Goal: Task Accomplishment & Management: Manage account settings

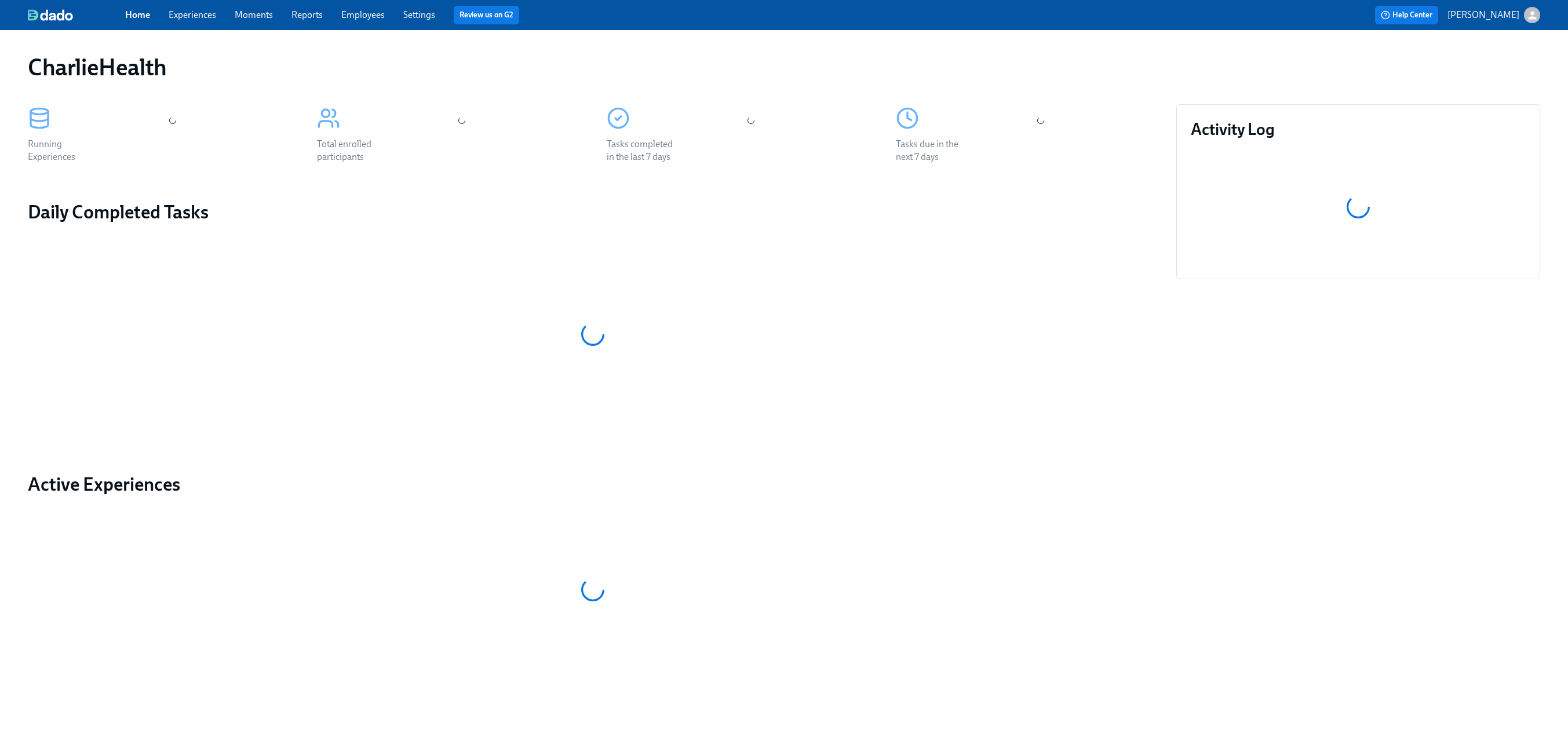
click at [197, 18] on link "Experiences" at bounding box center [192, 14] width 47 height 11
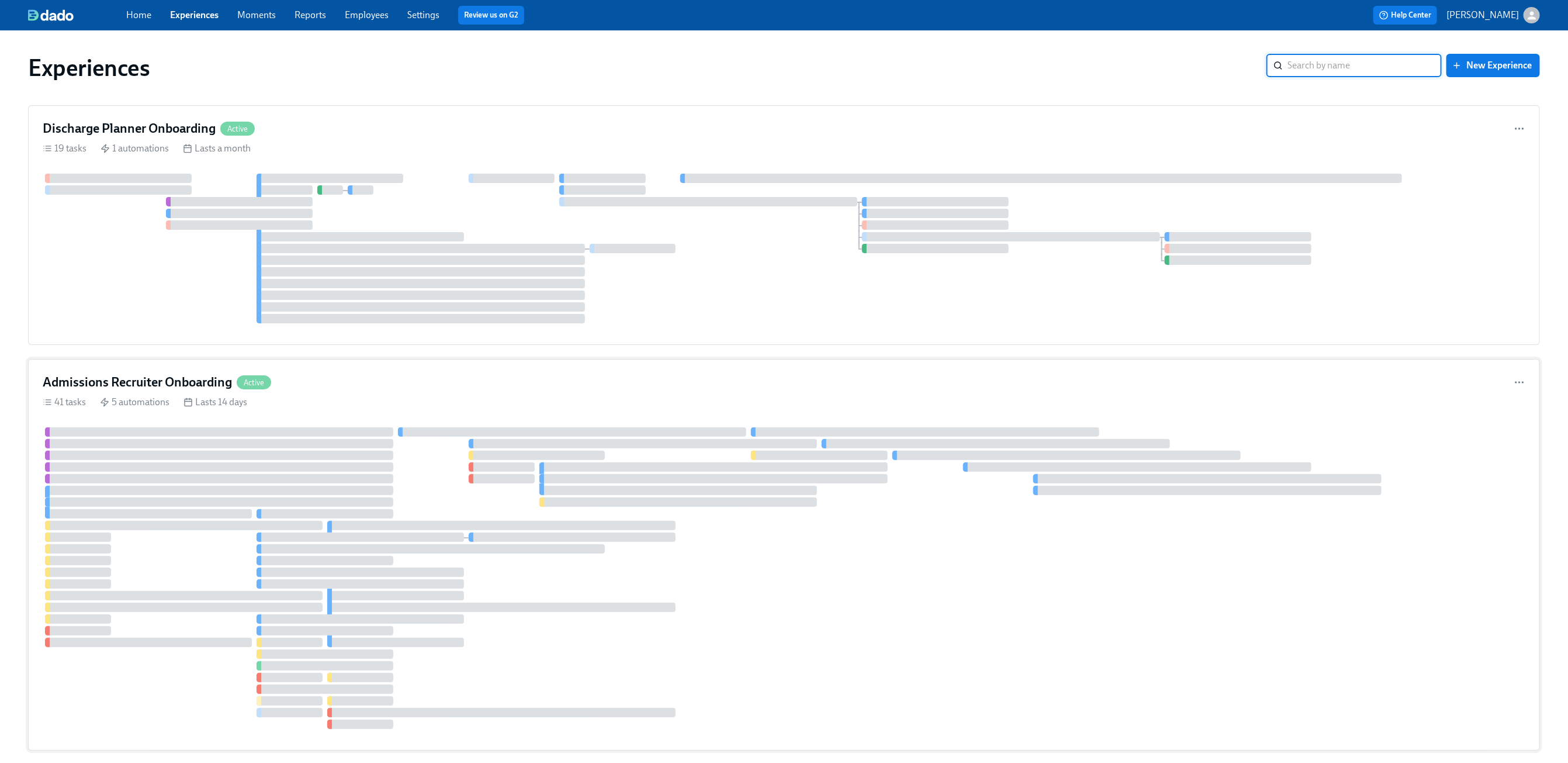
click at [361, 398] on div "41 tasks 5 automations Lasts 14 days" at bounding box center [784, 402] width 1483 height 13
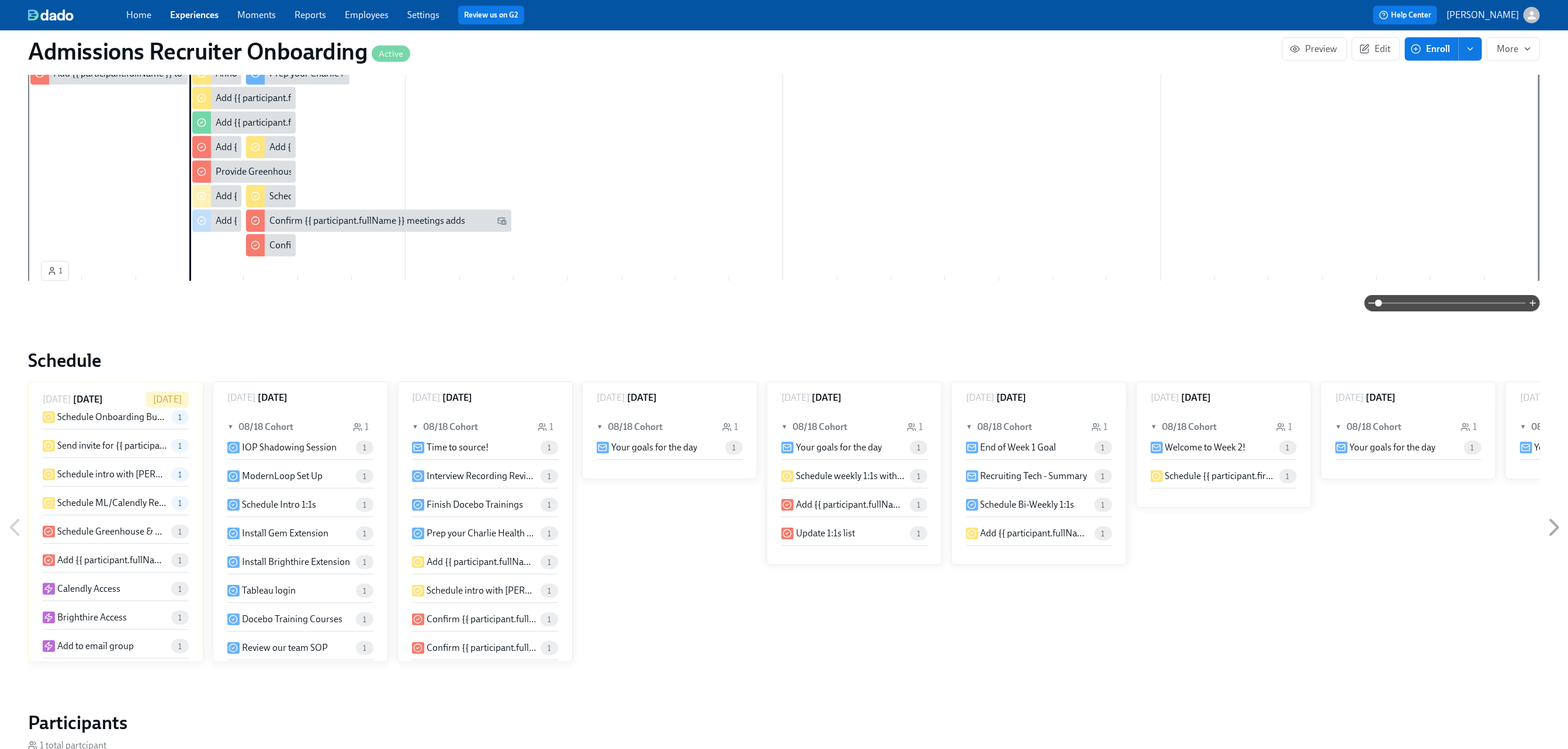
scroll to position [336, 0]
click at [86, 458] on p "Schedule Greenhouse & ModernLoop Review" at bounding box center [112, 459] width 109 height 13
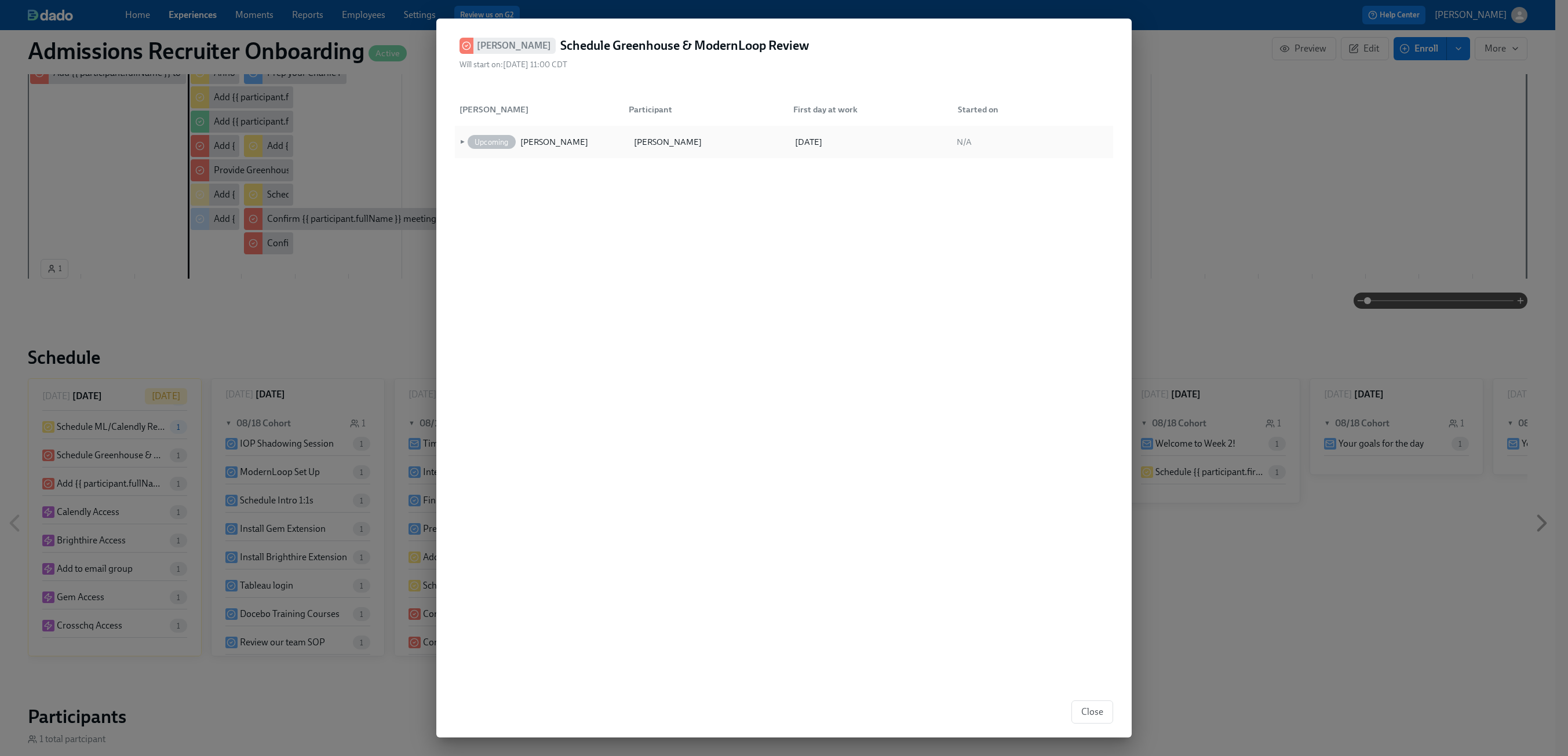
click at [460, 140] on span "►" at bounding box center [461, 142] width 8 height 13
drag, startPoint x: 1092, startPoint y: 713, endPoint x: 960, endPoint y: 685, distance: 134.9
click at [1092, 713] on span "Close" at bounding box center [1092, 713] width 22 height 12
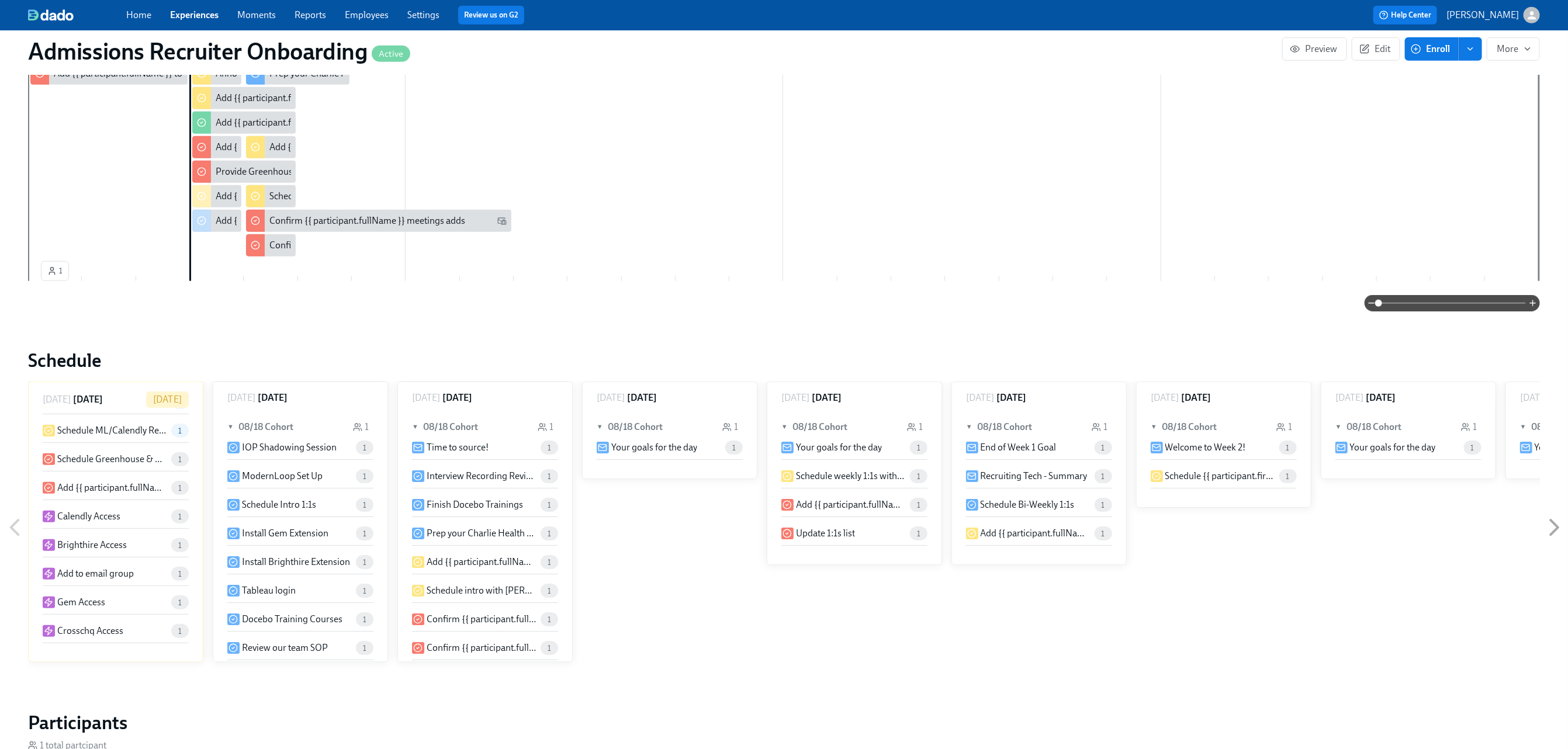
click at [71, 486] on p "Add {{ participant.fullName }} to company LinkedIn" at bounding box center [112, 487] width 109 height 13
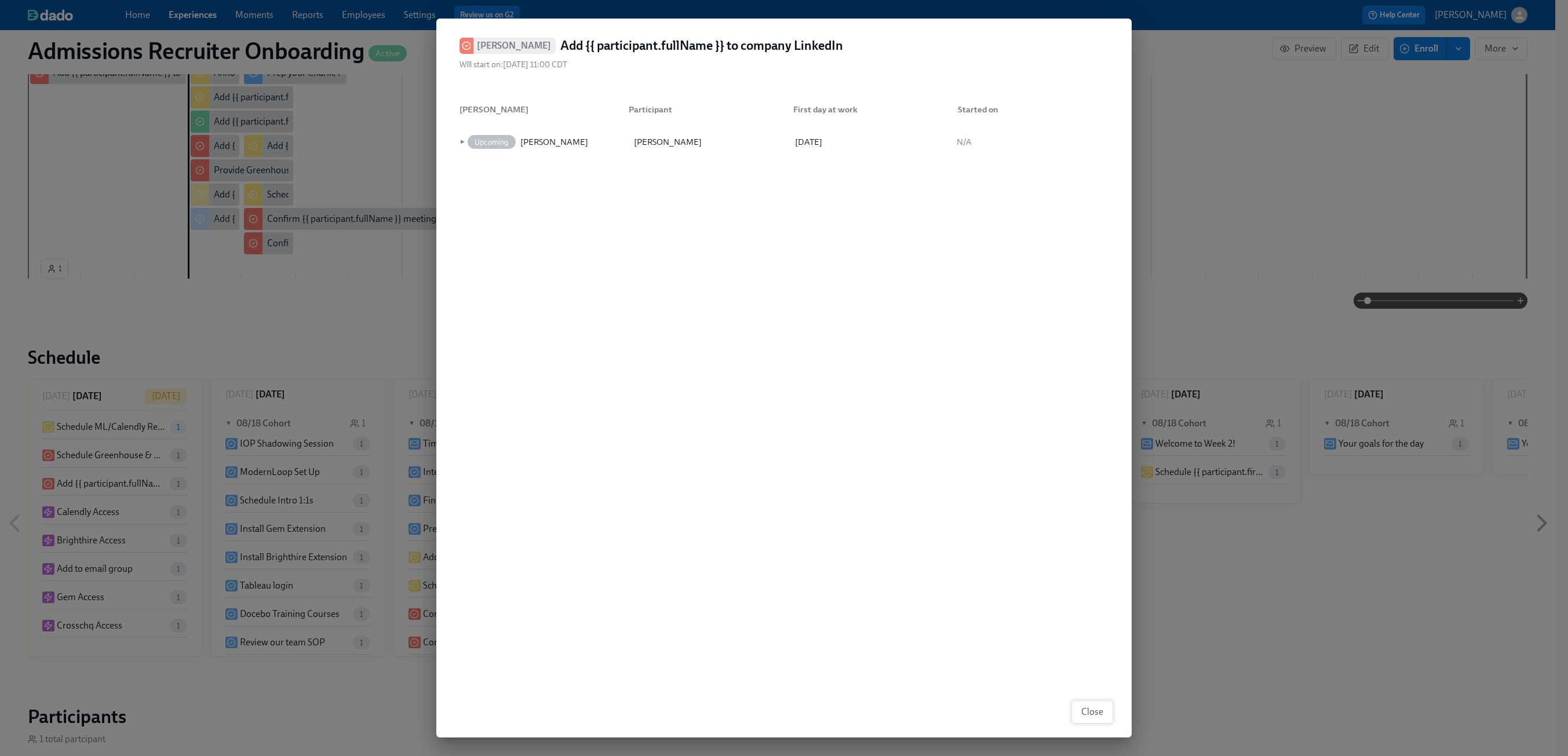
click at [1095, 713] on span "Close" at bounding box center [1092, 713] width 22 height 12
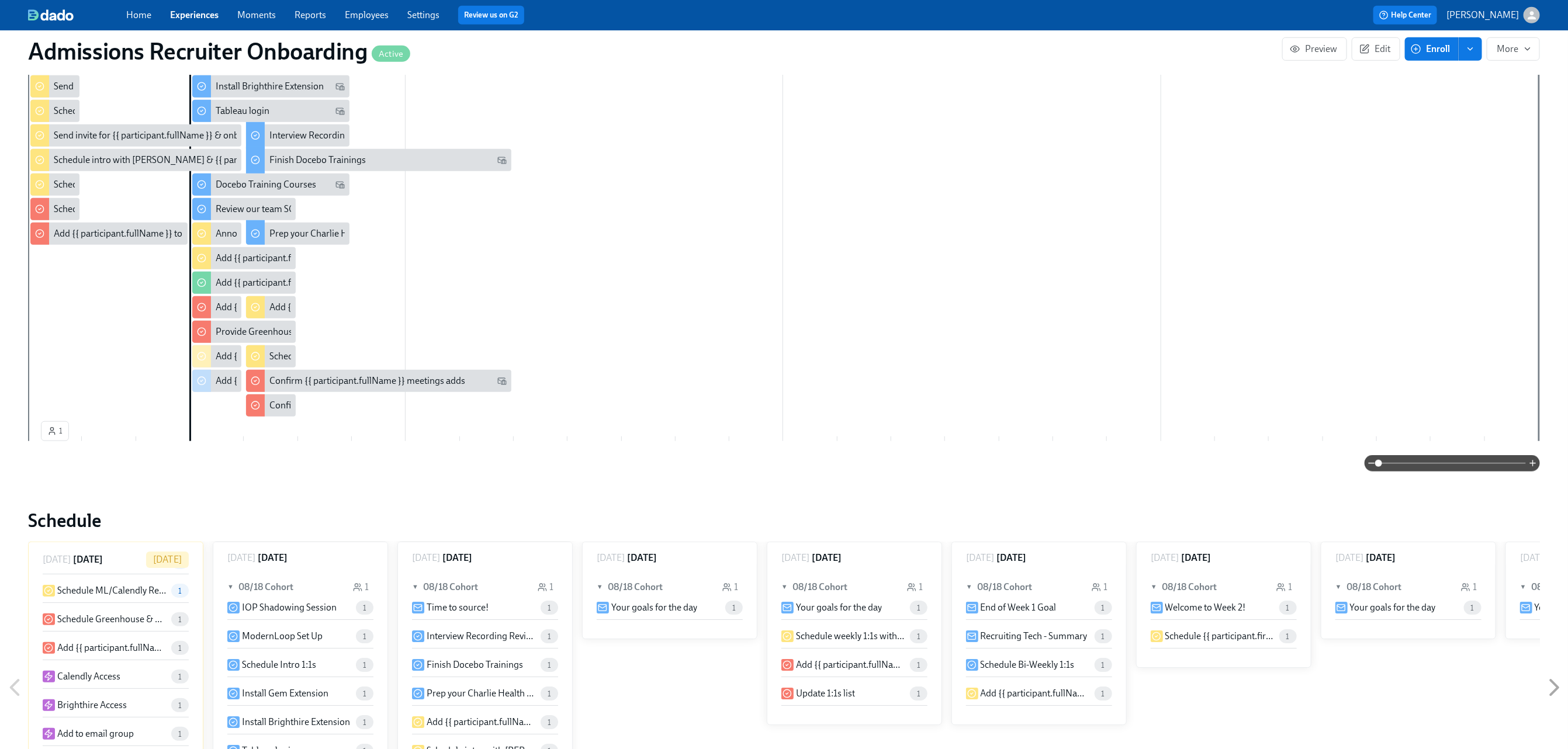
scroll to position [377, 0]
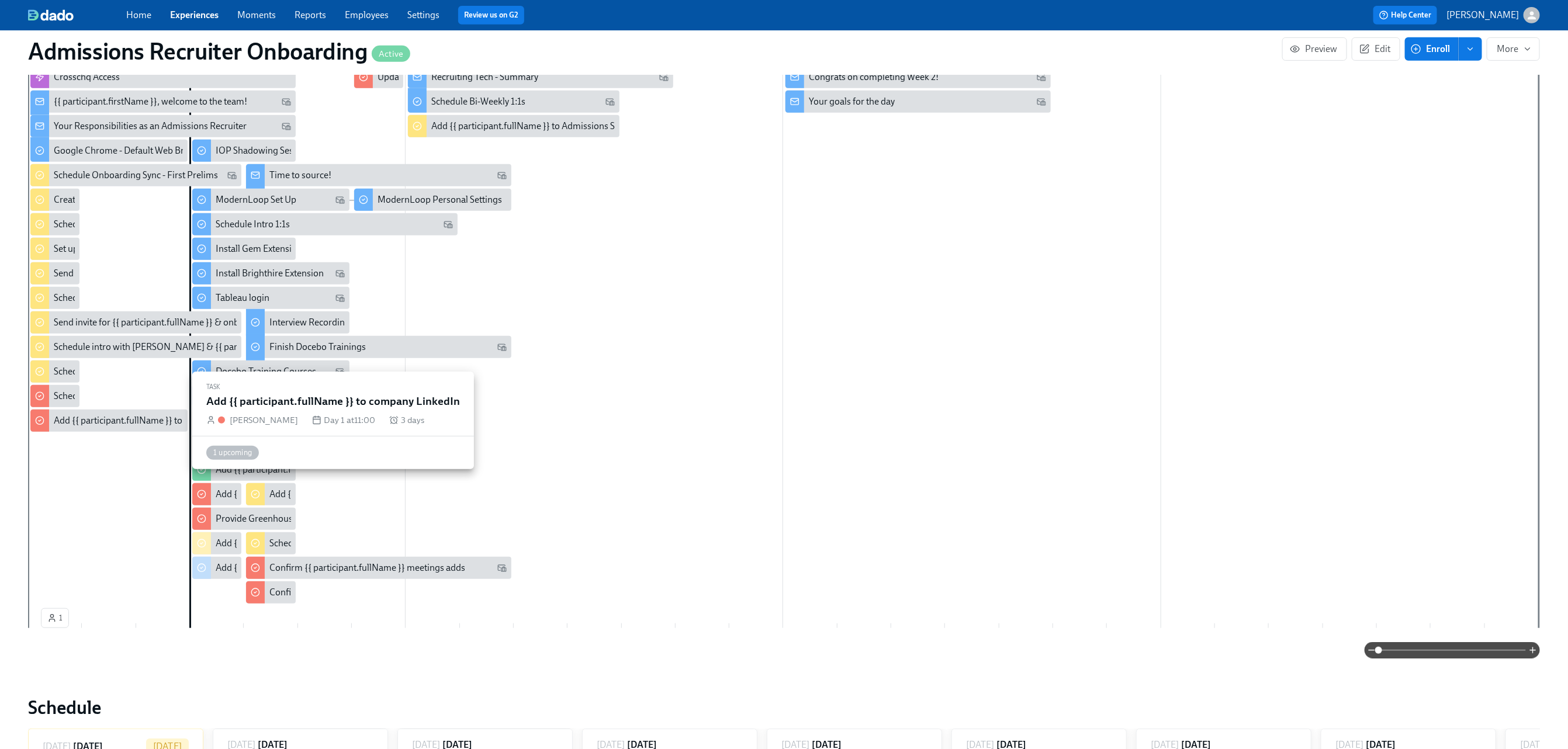
click at [118, 419] on div "Add {{ participant.fullName }} to company LinkedIn" at bounding box center [156, 420] width 204 height 13
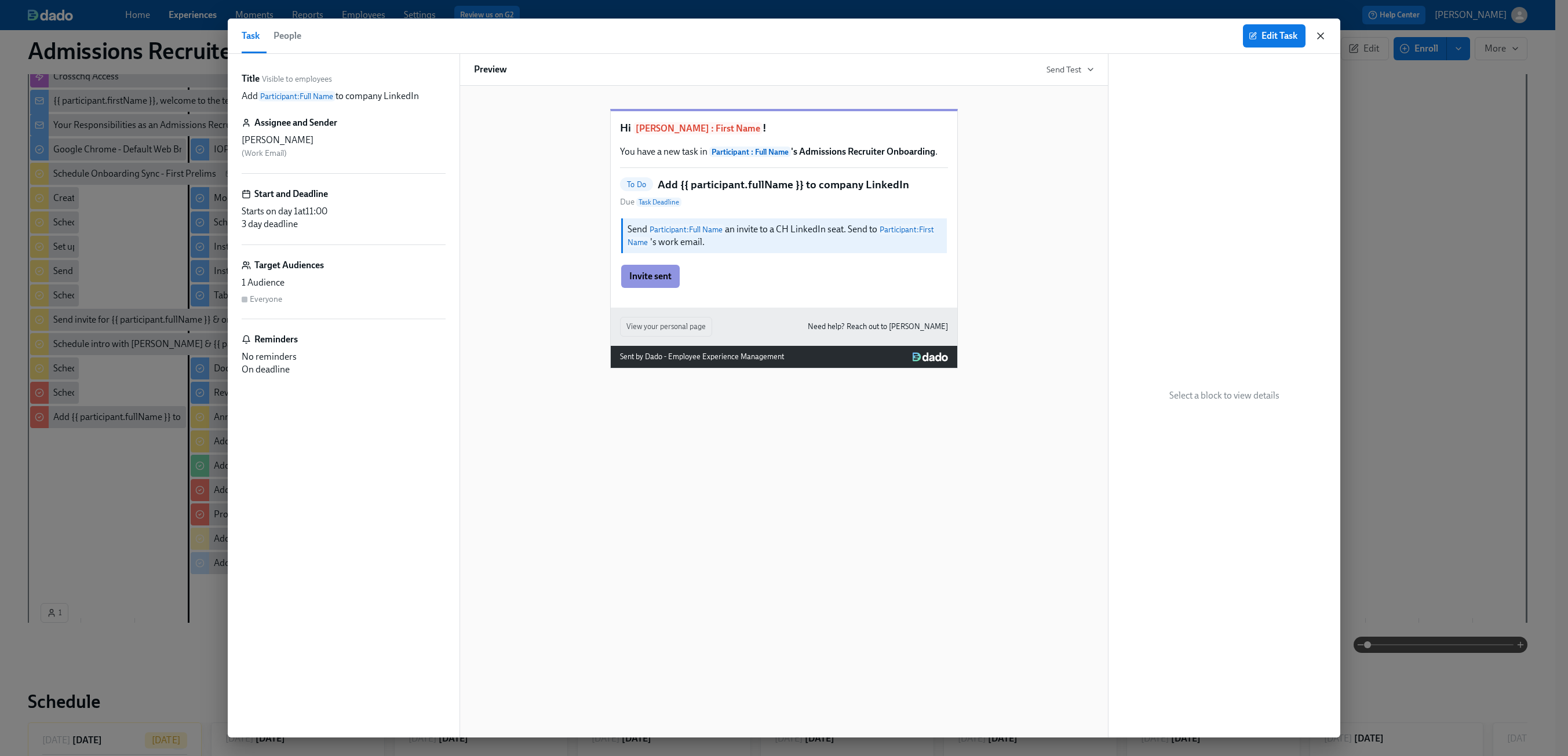
click at [1324, 39] on icon "button" at bounding box center [1321, 36] width 12 height 12
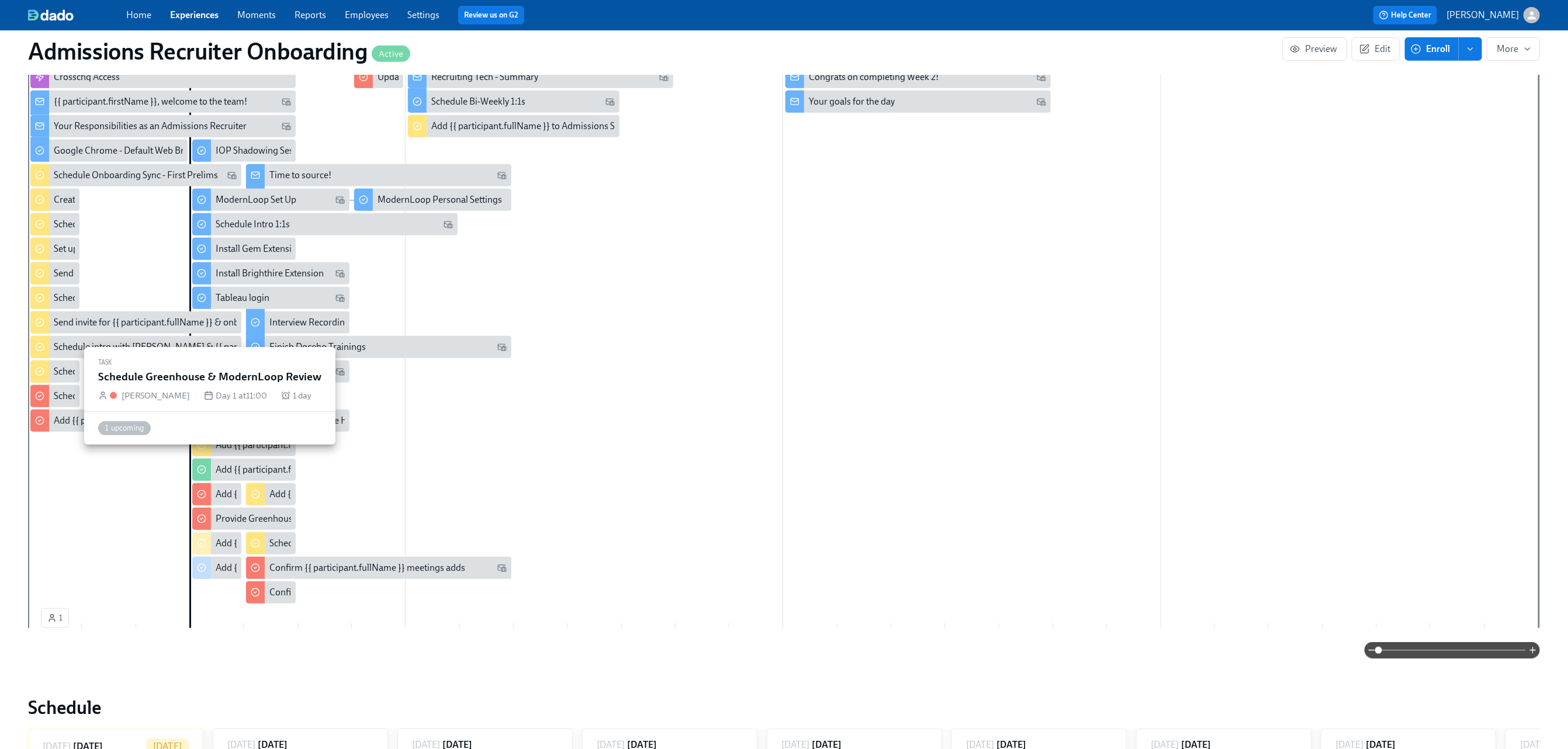
click at [54, 395] on div "Schedule Greenhouse & ModernLoop Review" at bounding box center [144, 396] width 181 height 13
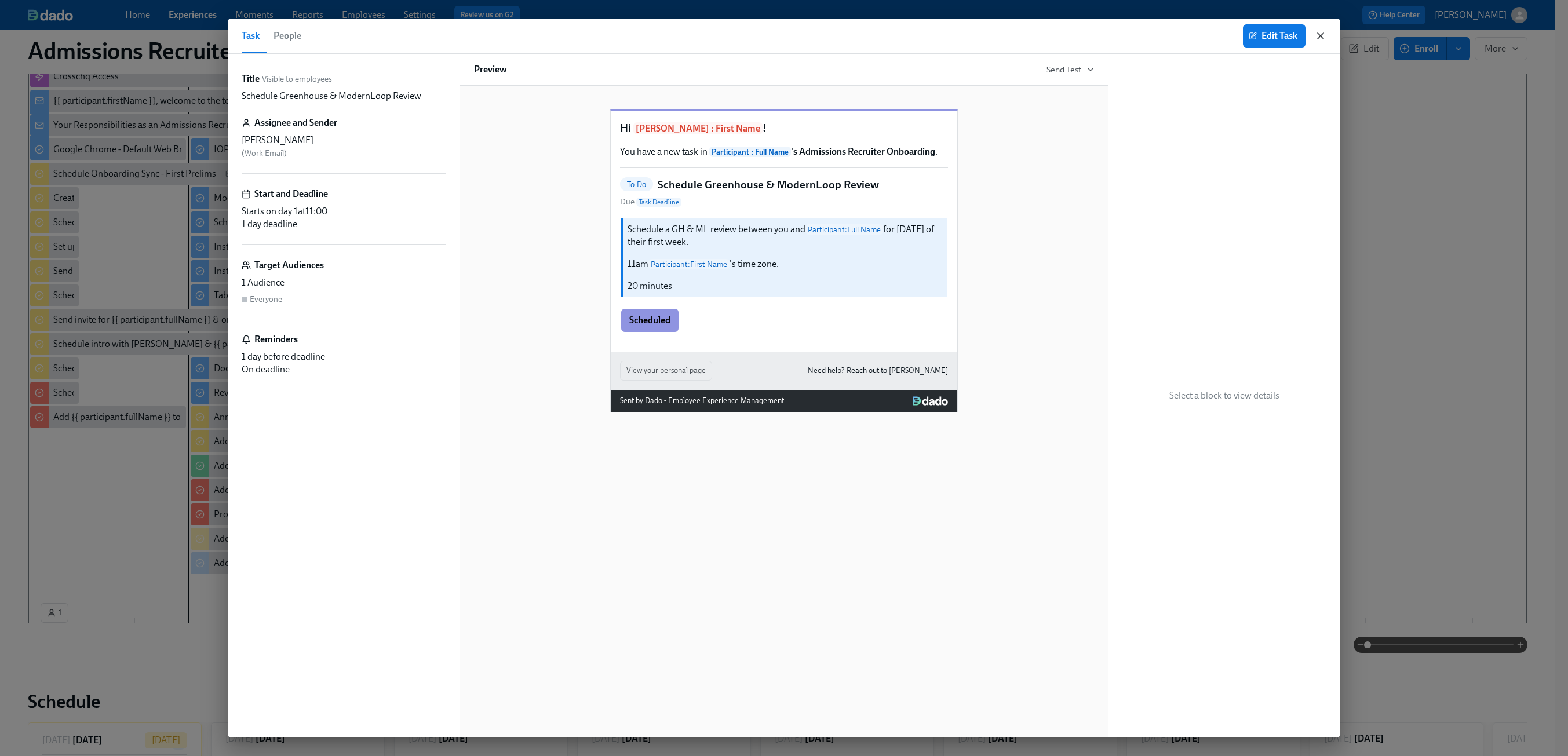
click at [1322, 36] on icon "button" at bounding box center [1321, 36] width 12 height 12
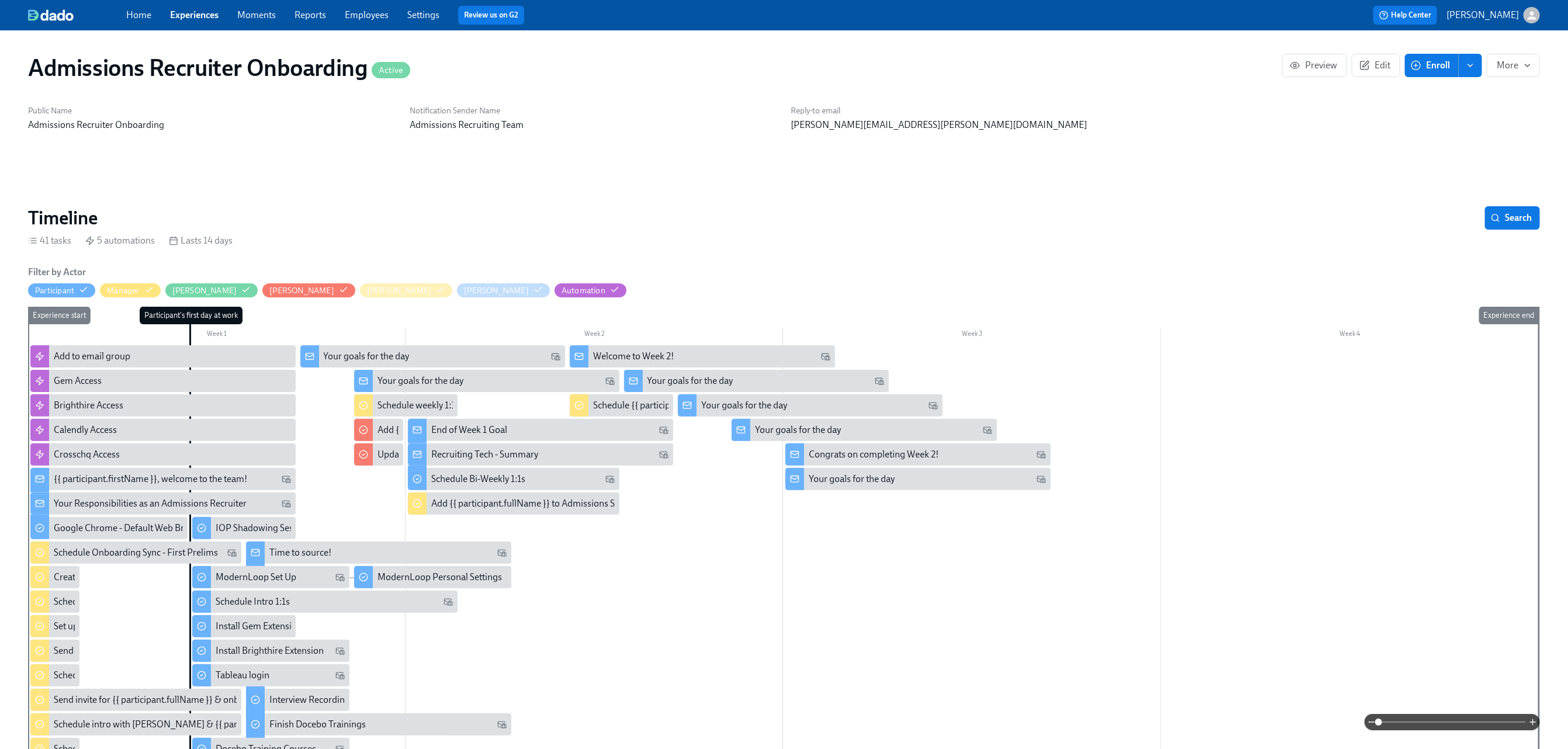
click at [204, 18] on link "Experiences" at bounding box center [195, 15] width 49 height 11
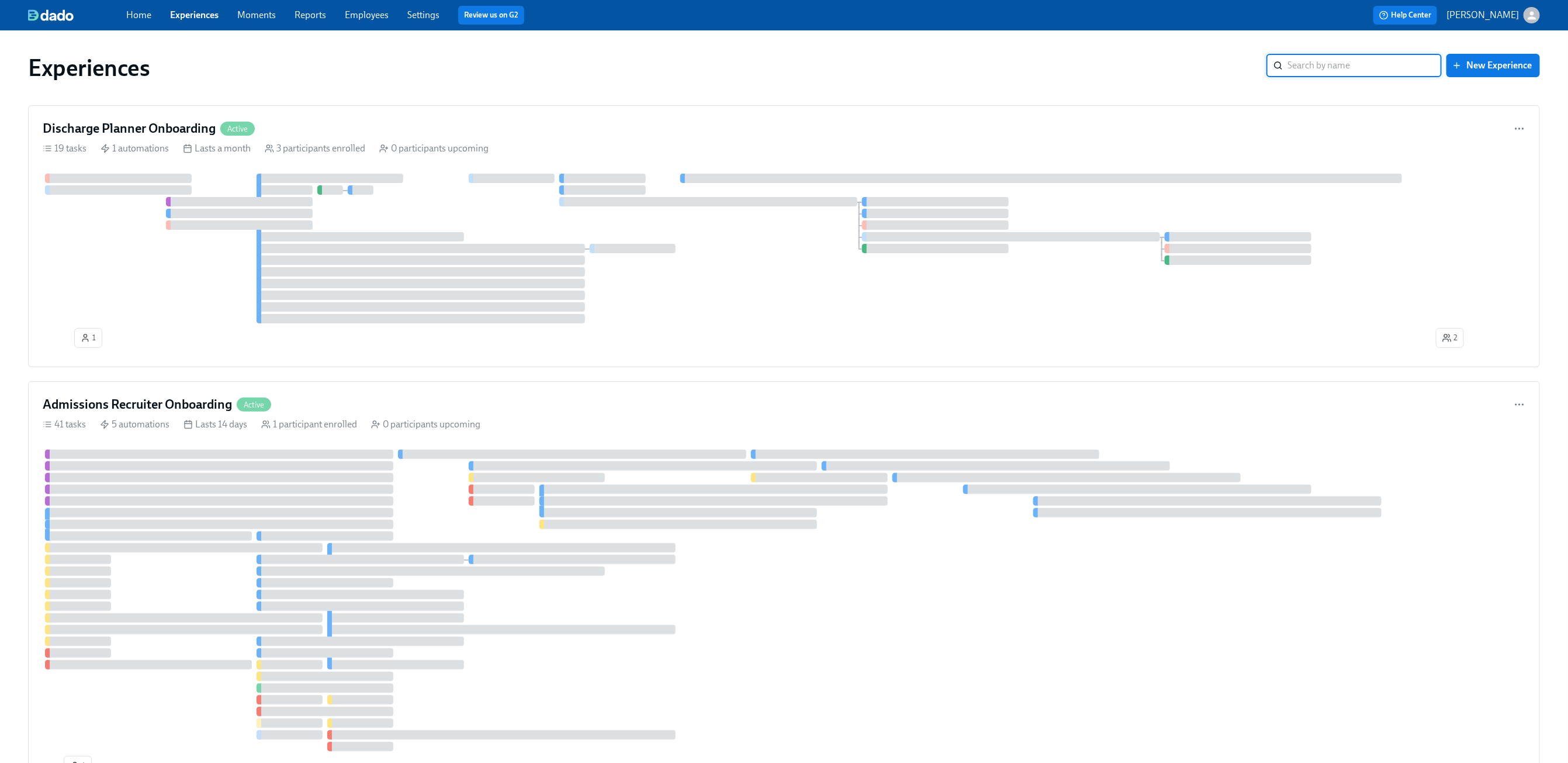
click at [1373, 65] on input "search" at bounding box center [1365, 65] width 155 height 23
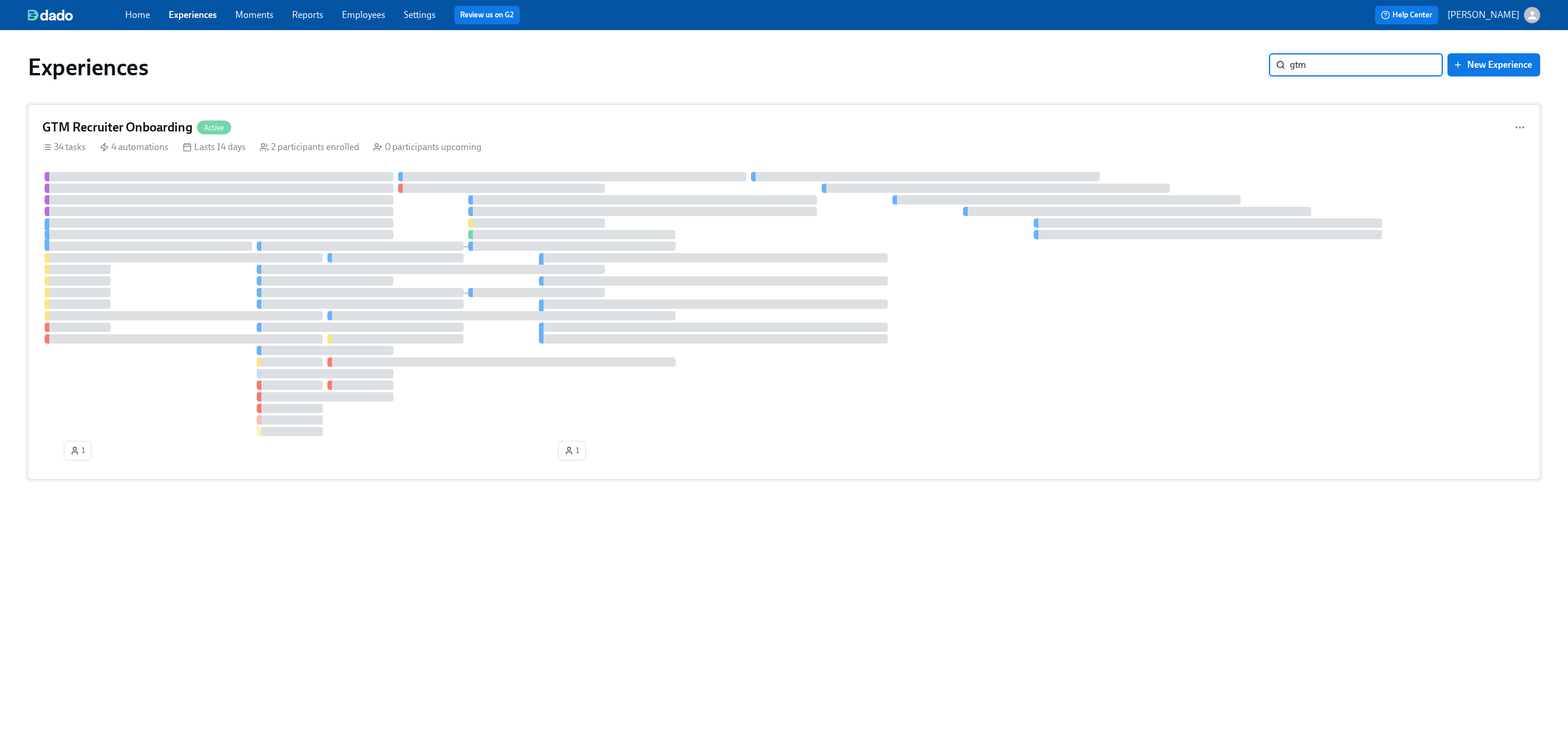
type input "gtm"
click at [525, 142] on div "34 tasks 4 automations Lasts 14 days 2 participants enrolled 0 participants upc…" at bounding box center [784, 147] width 1483 height 13
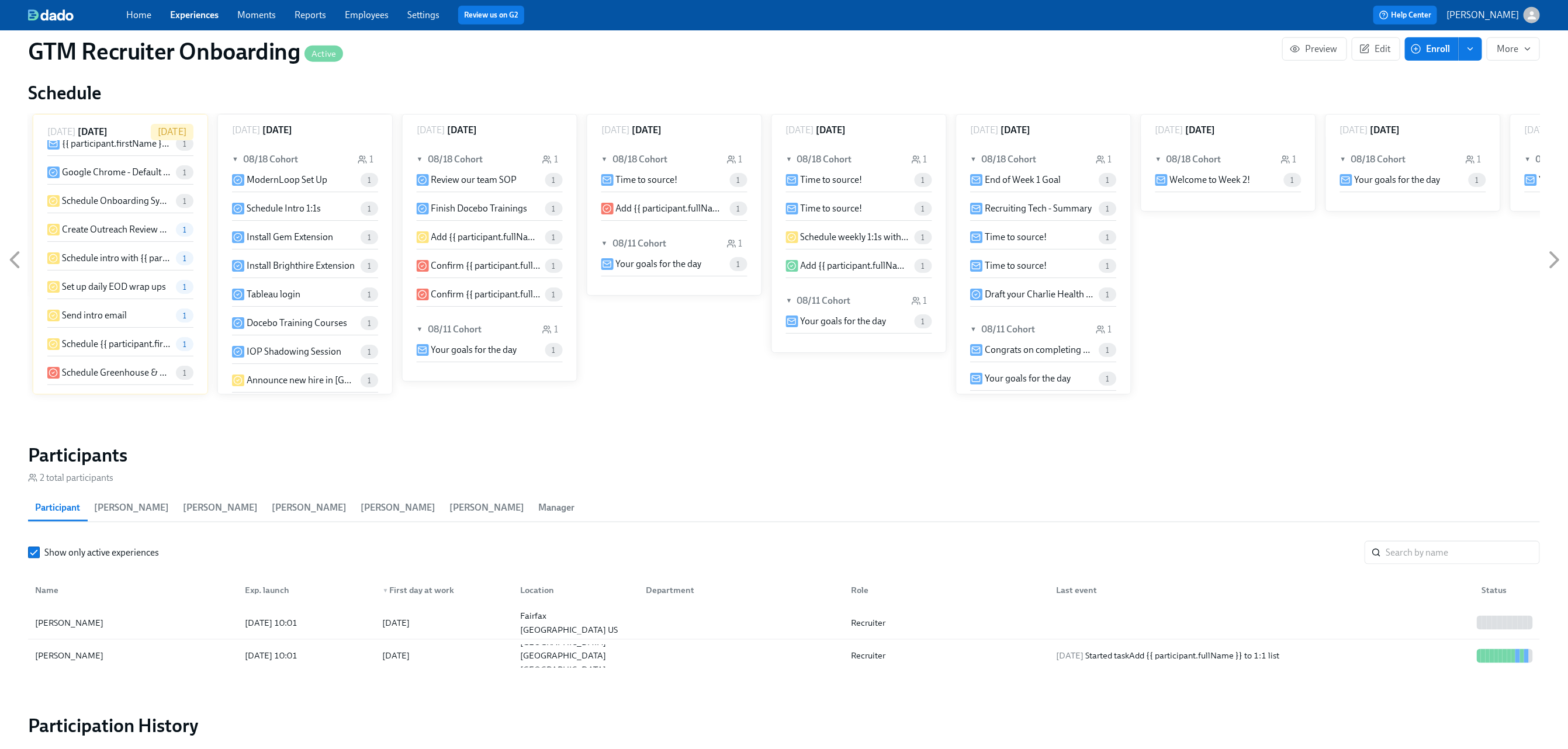
scroll to position [923, 0]
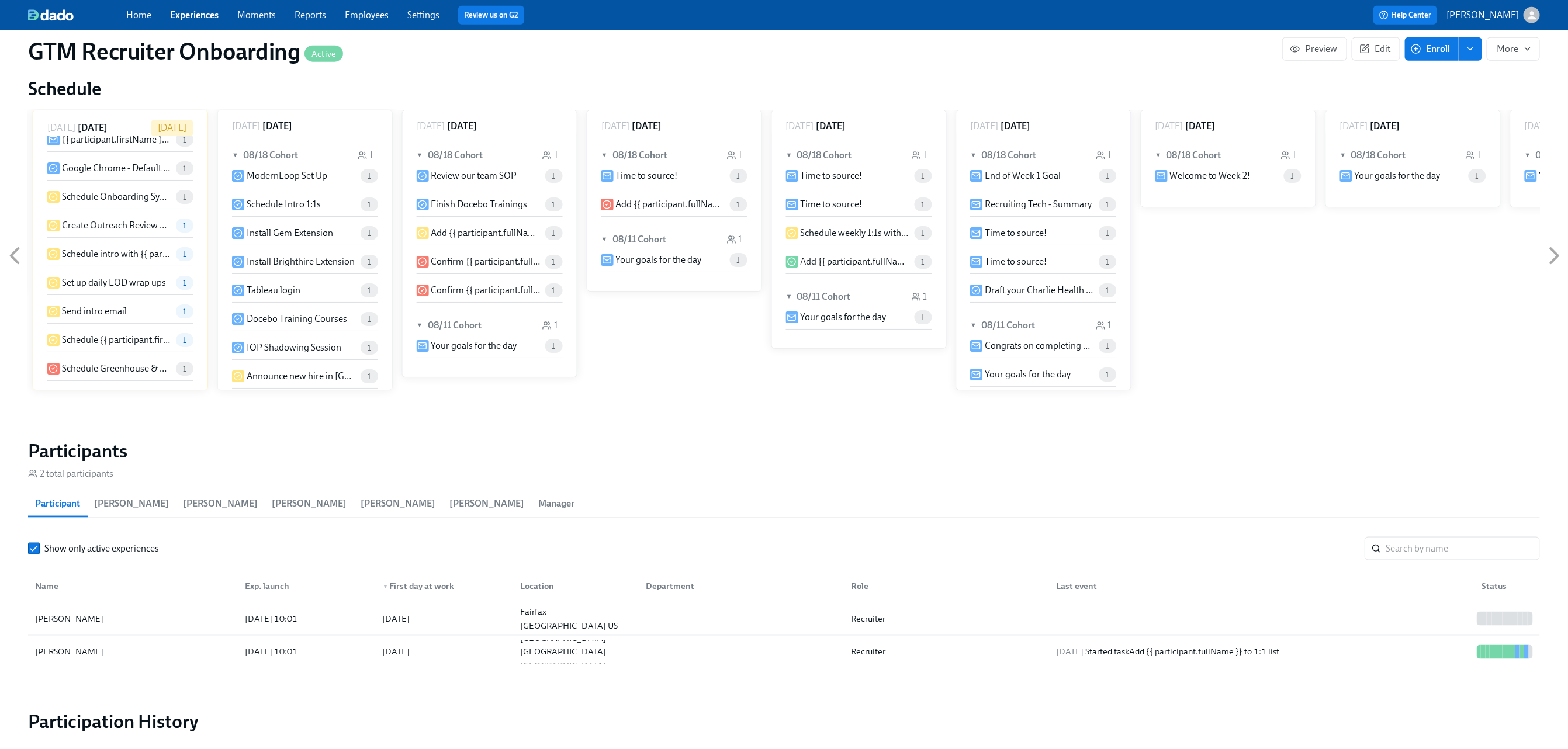
click at [538, 499] on span "Manager" at bounding box center [555, 504] width 36 height 17
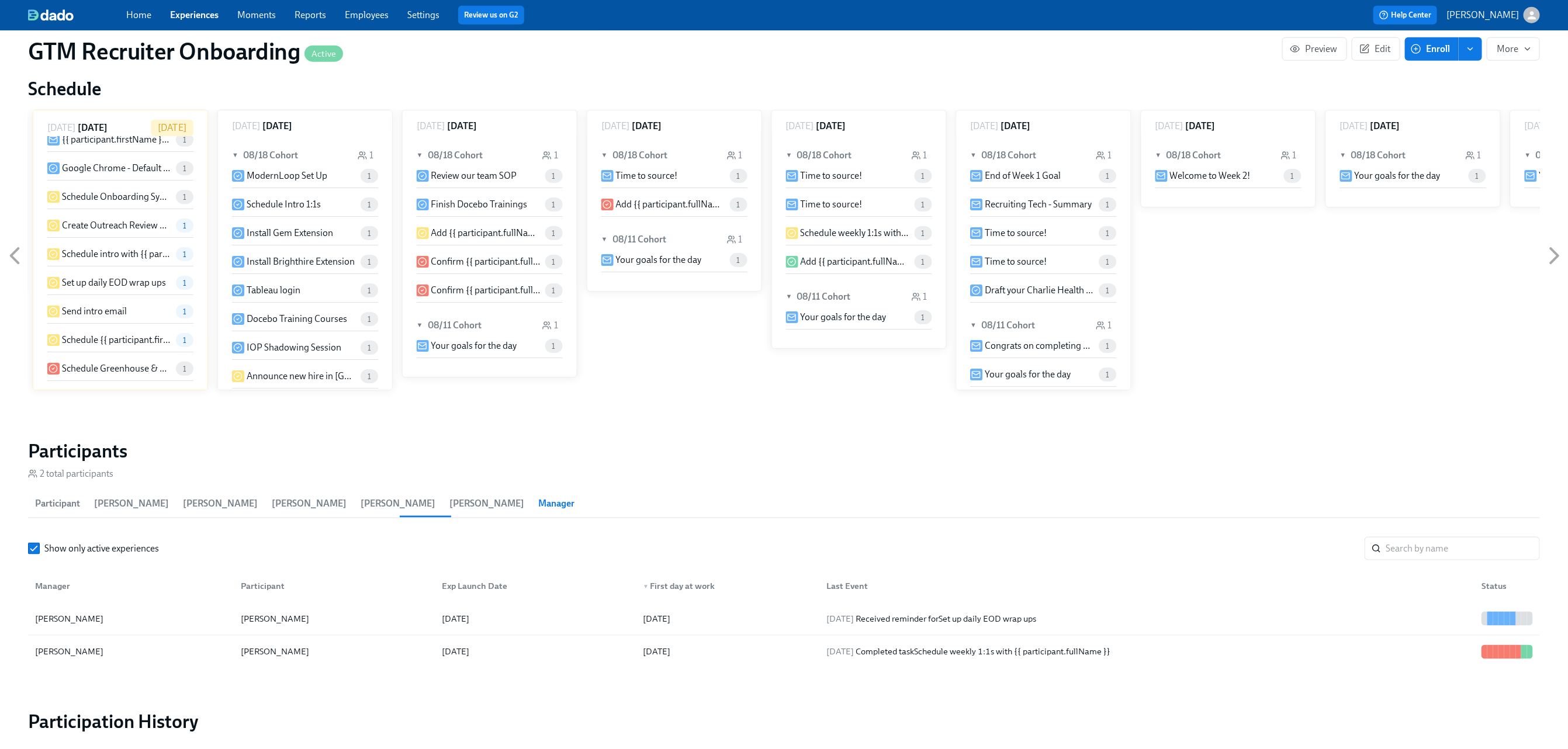
click at [58, 502] on span "Participant" at bounding box center [57, 504] width 45 height 17
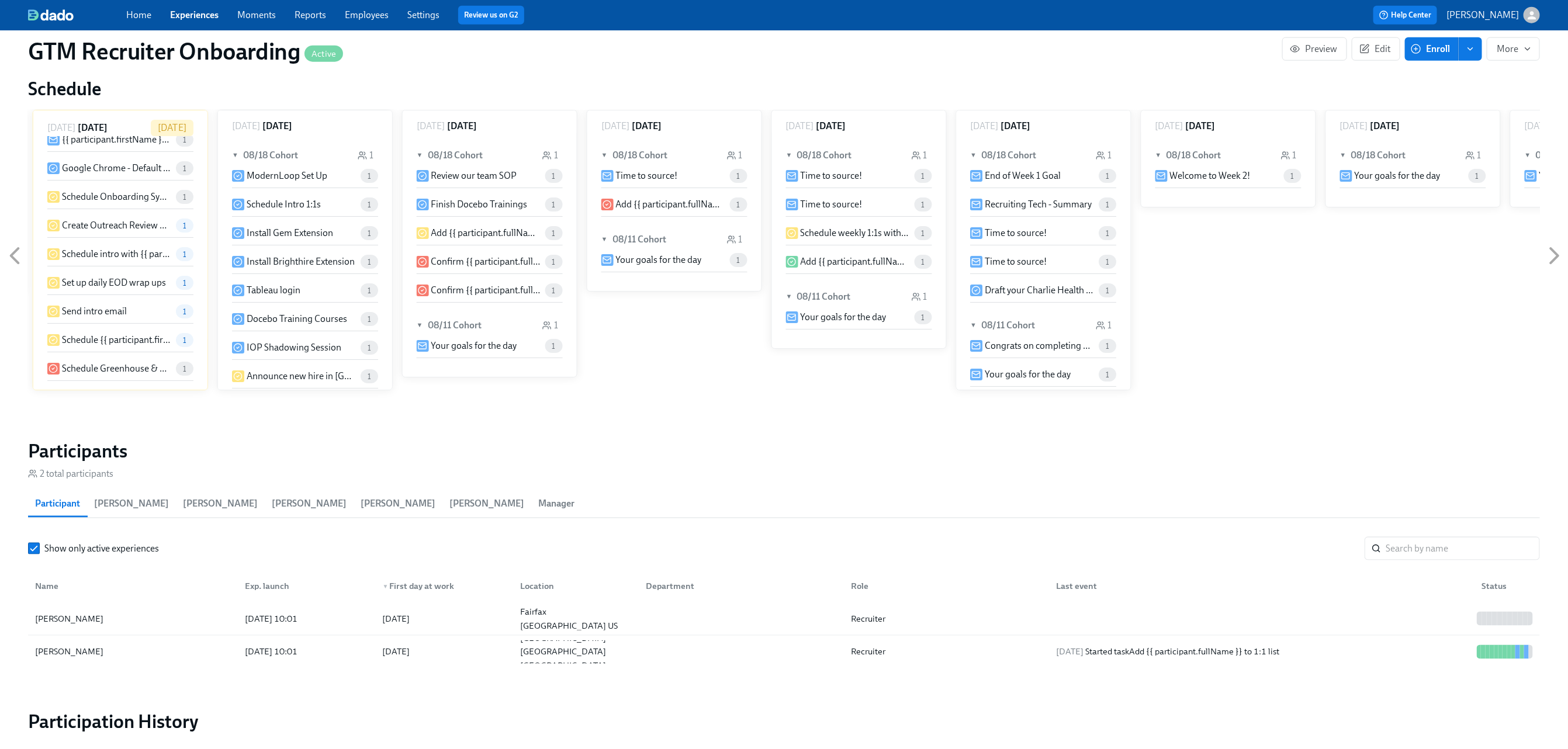
click at [196, 14] on link "Experiences" at bounding box center [195, 15] width 49 height 11
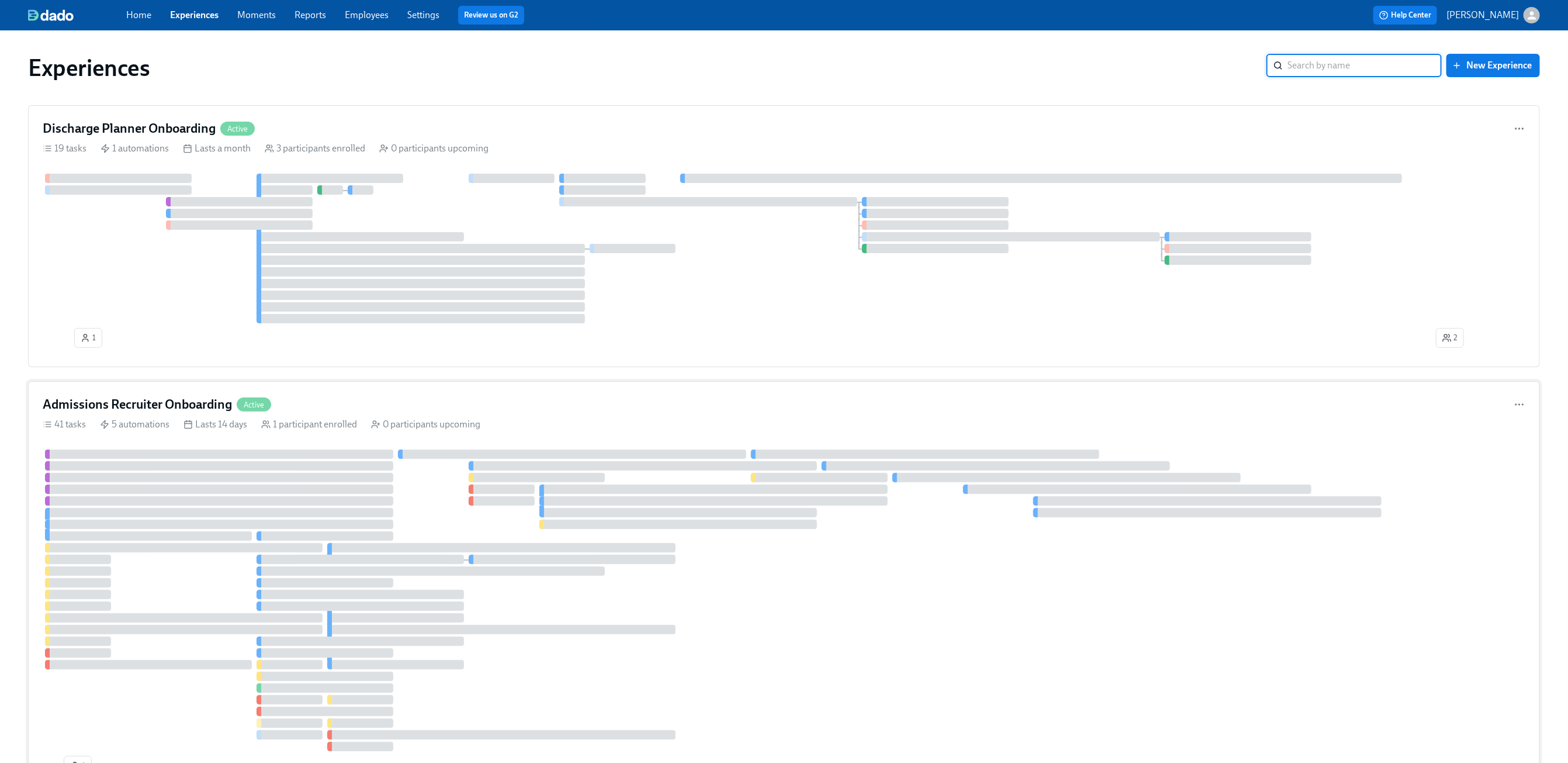
click at [358, 389] on div "Admissions Recruiter Onboarding Active 41 tasks 5 automations Lasts 14 days 1 p…" at bounding box center [784, 588] width 1513 height 414
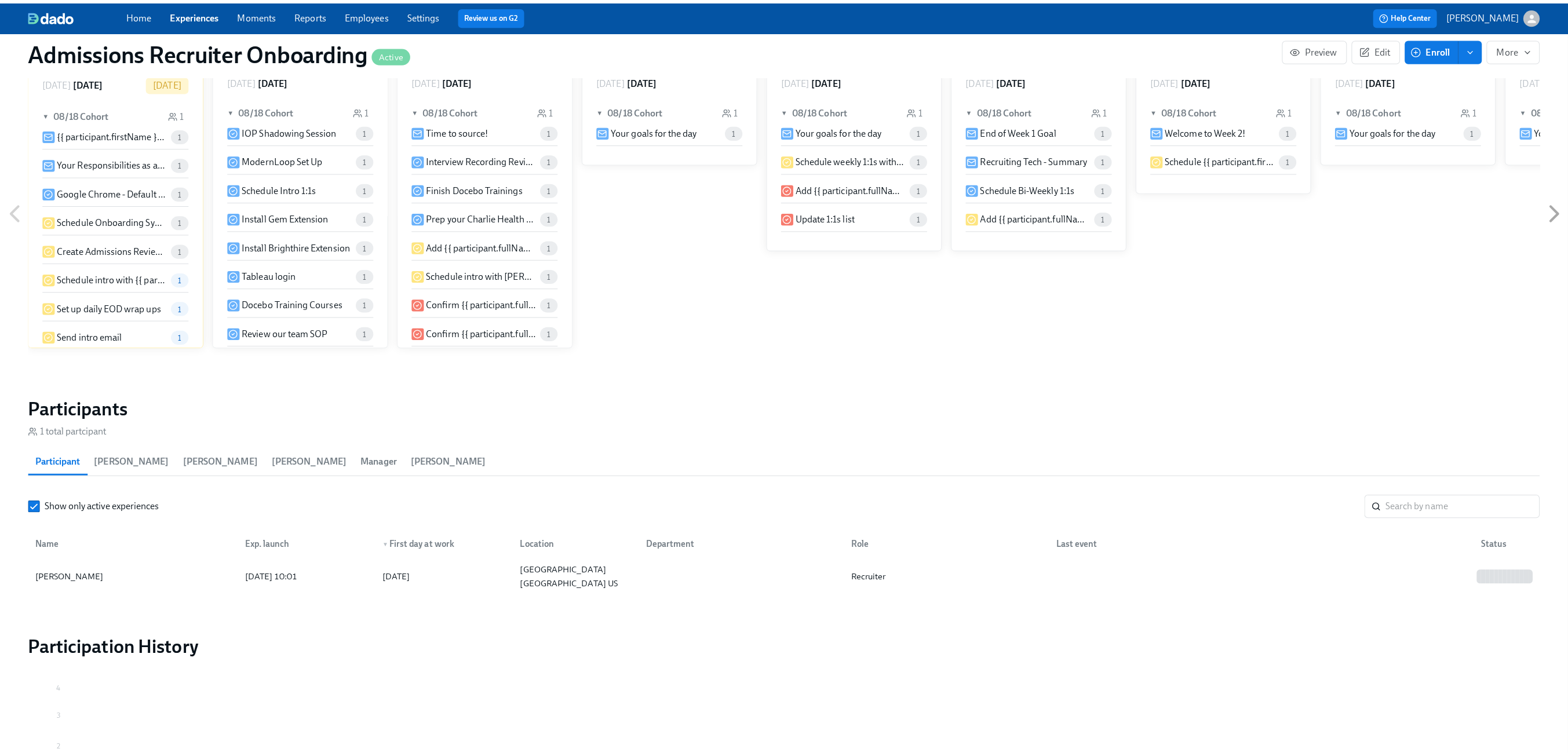
scroll to position [1081, 0]
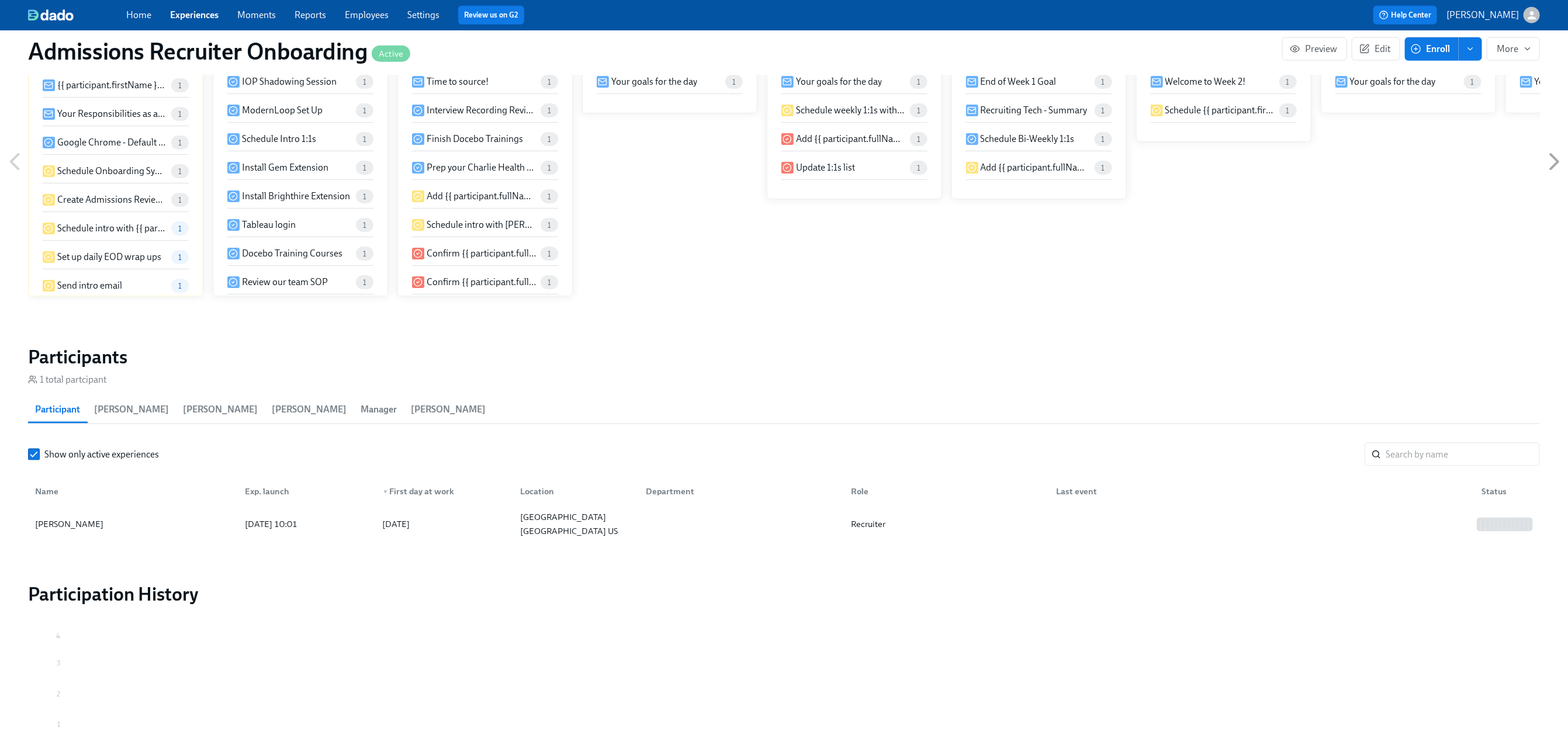
click at [361, 405] on span "Manager" at bounding box center [378, 410] width 36 height 17
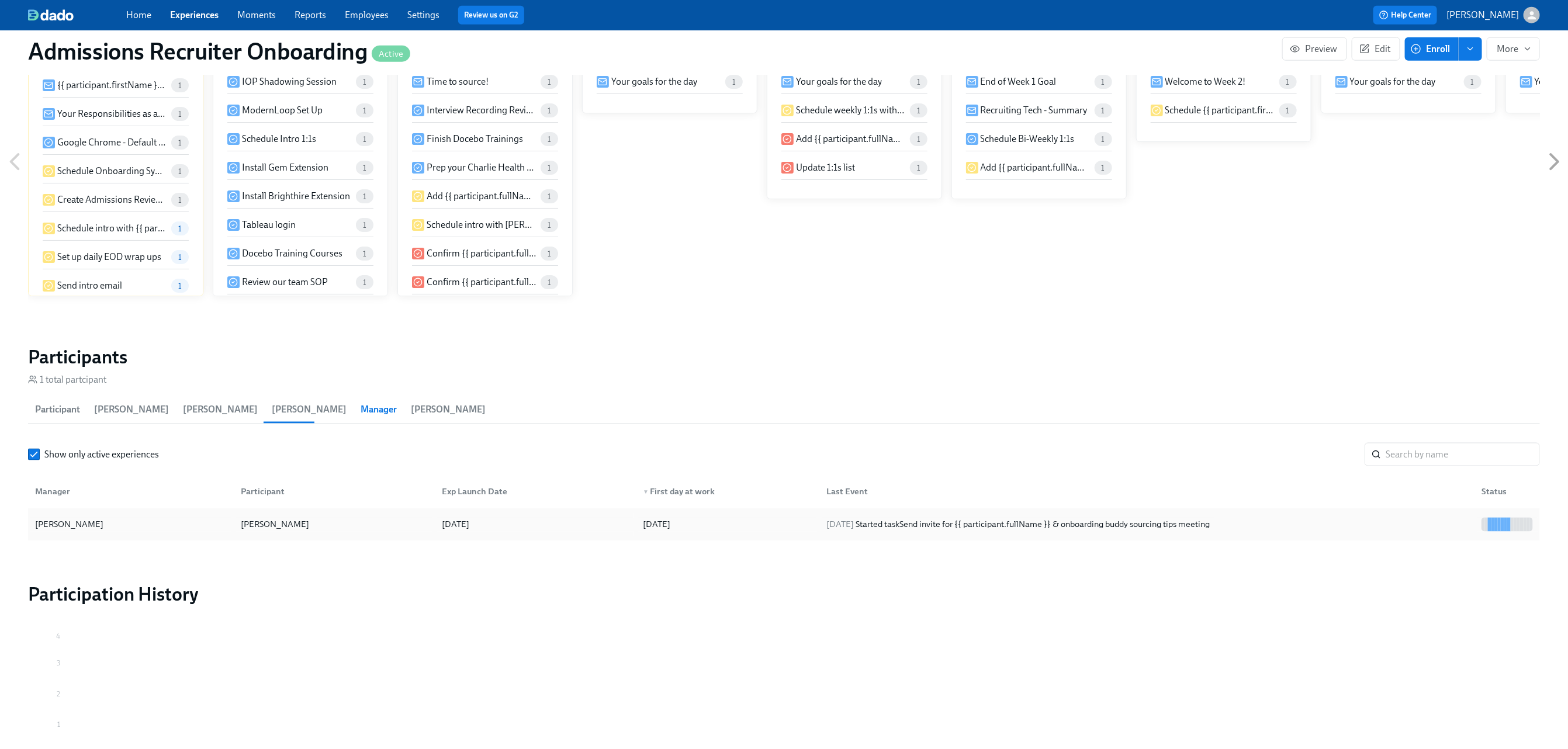
click at [1009, 525] on div "[DATE] Started task Send invite for {{ participant.fullName }} & onboarding bud…" at bounding box center [1018, 524] width 393 height 14
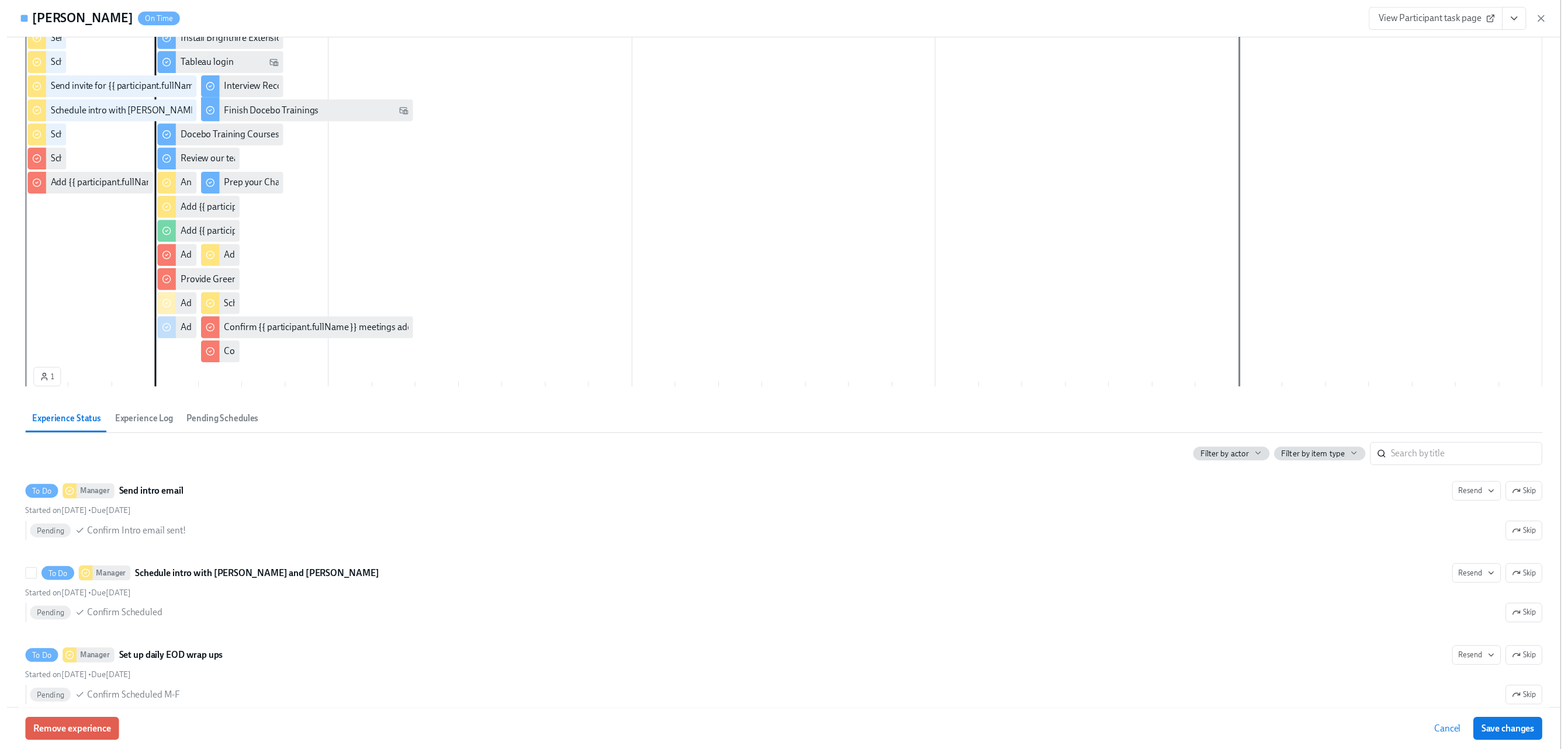
scroll to position [826, 0]
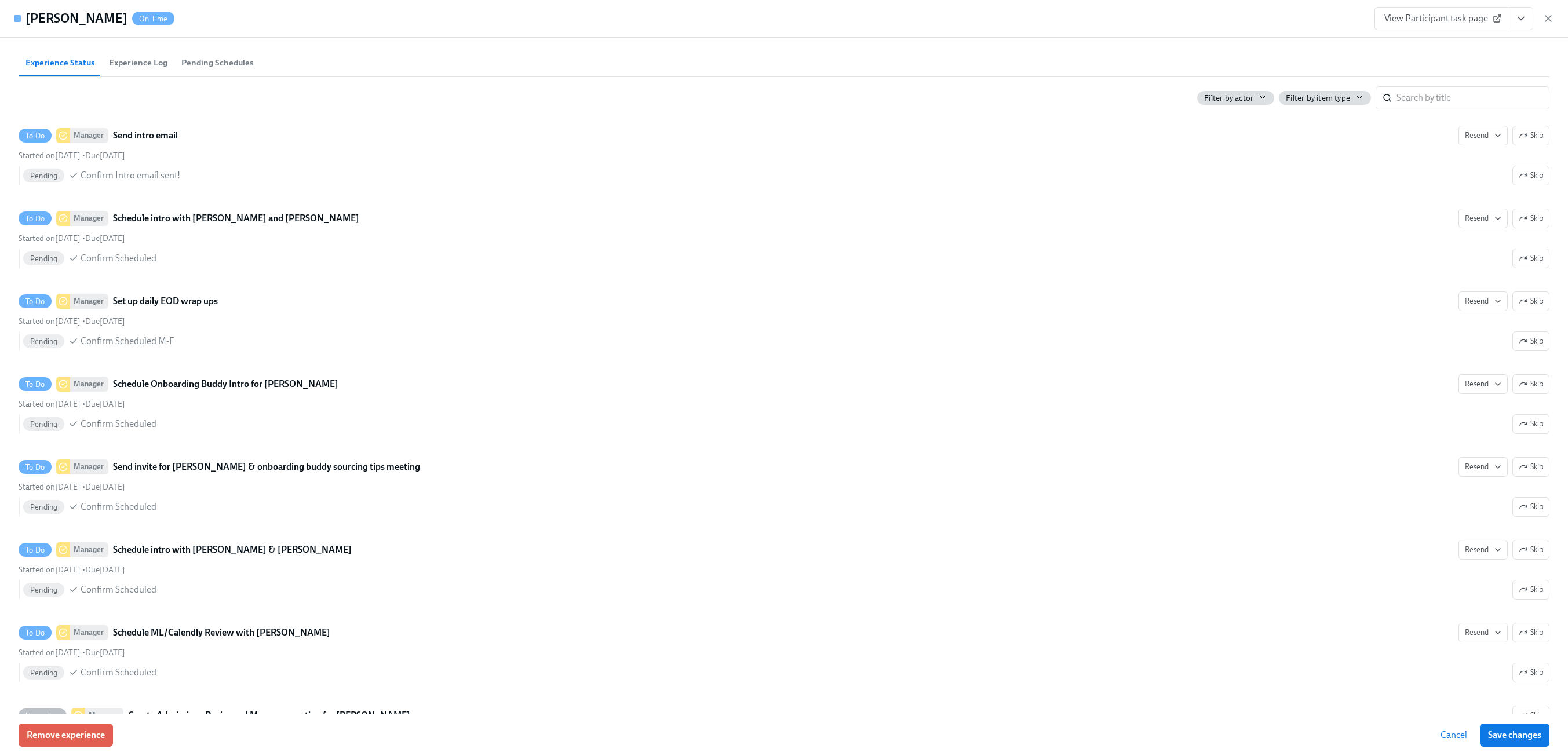
click at [1450, 733] on span "Cancel" at bounding box center [1454, 736] width 27 height 12
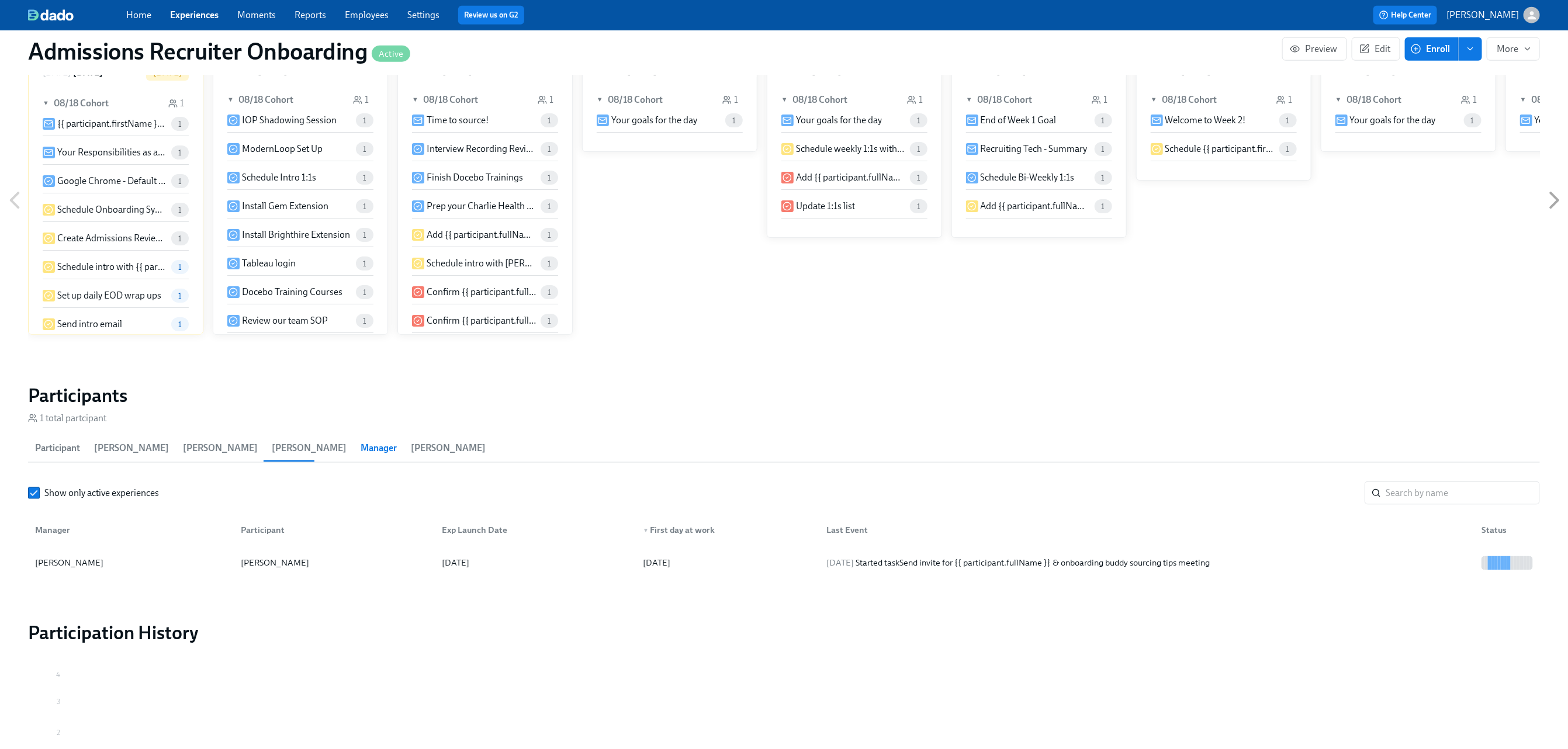
scroll to position [1047, 0]
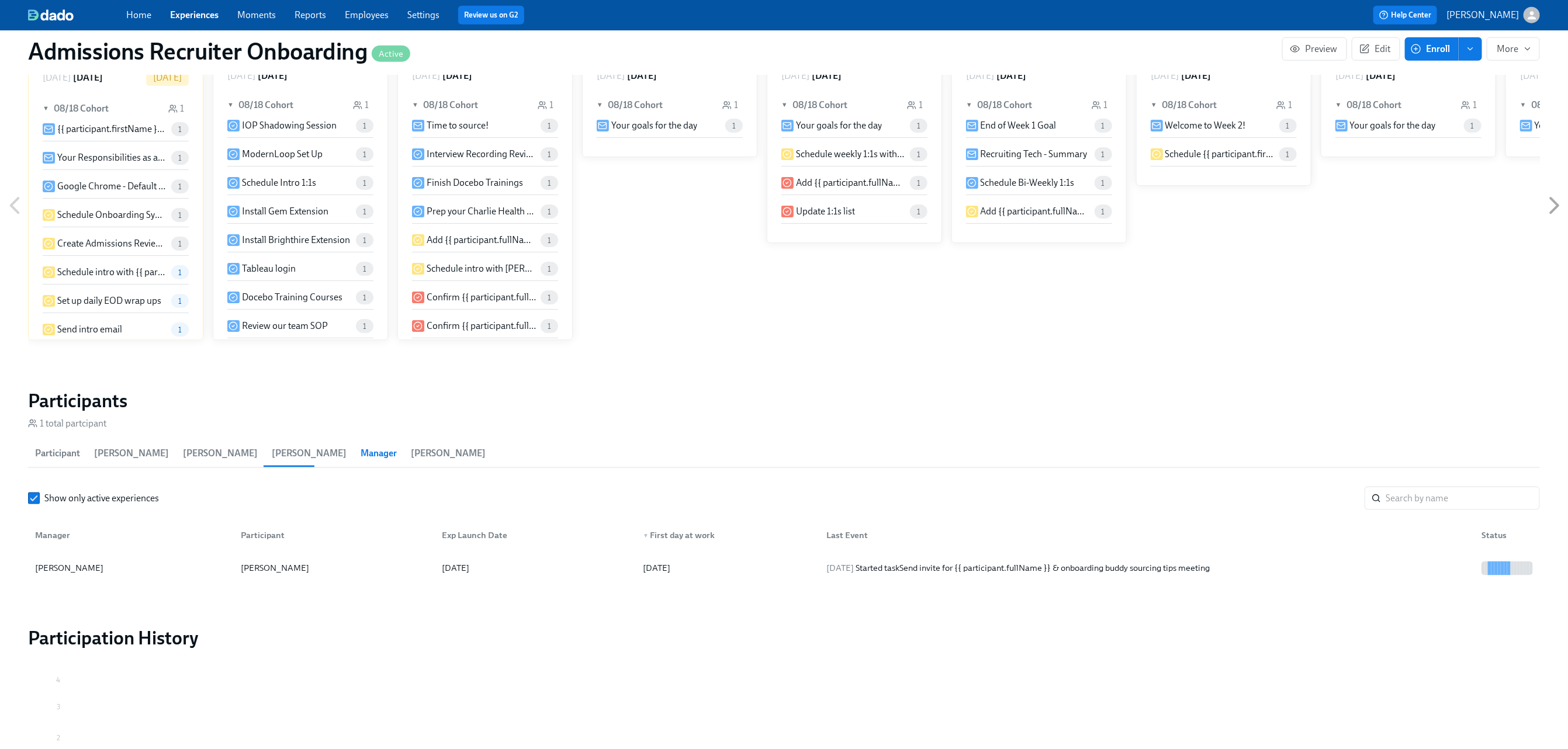
click at [85, 272] on p "Schedule intro with {{ participant.fullName }} and {{ manager.firstName }}" at bounding box center [112, 271] width 109 height 13
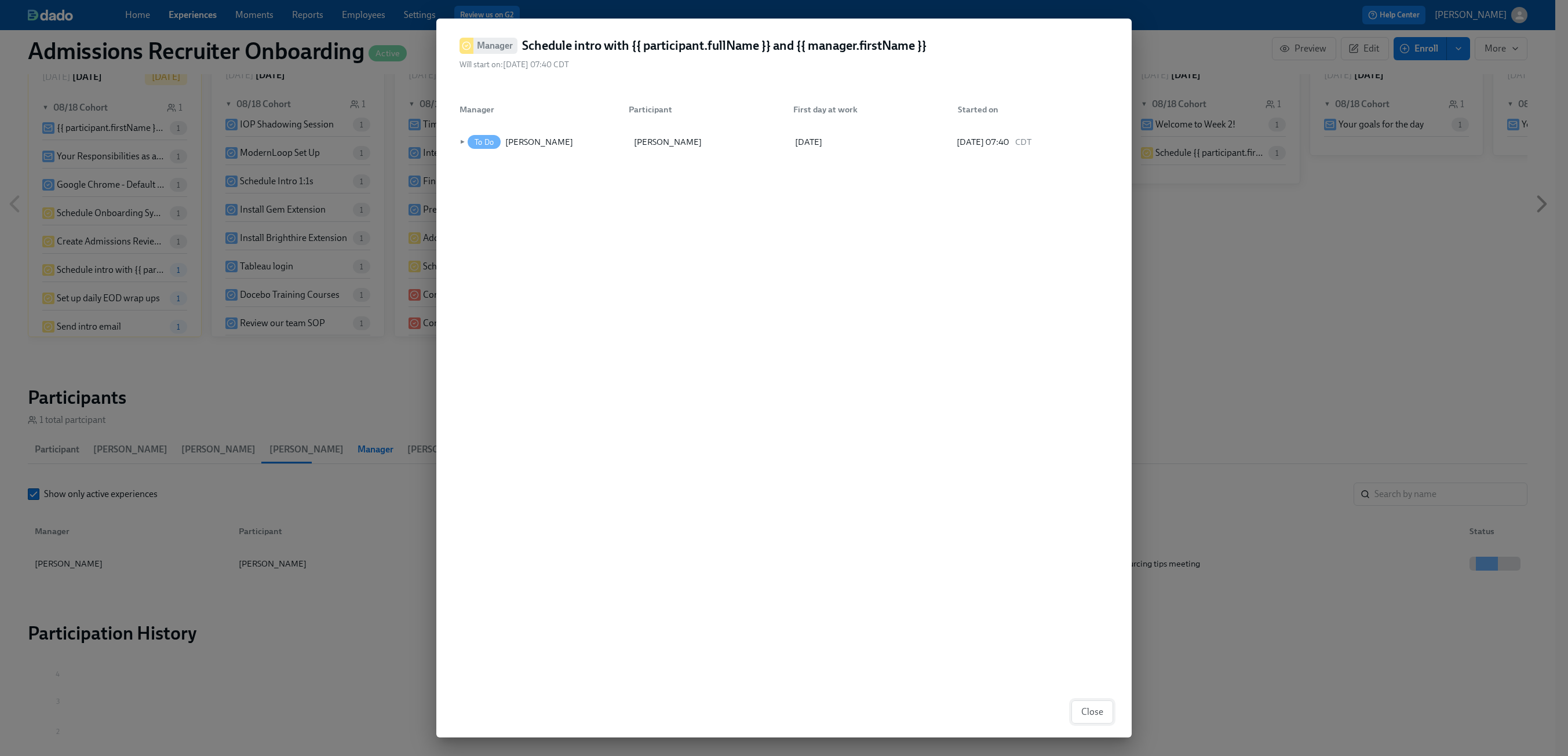
click at [1087, 707] on span "Close" at bounding box center [1092, 713] width 22 height 12
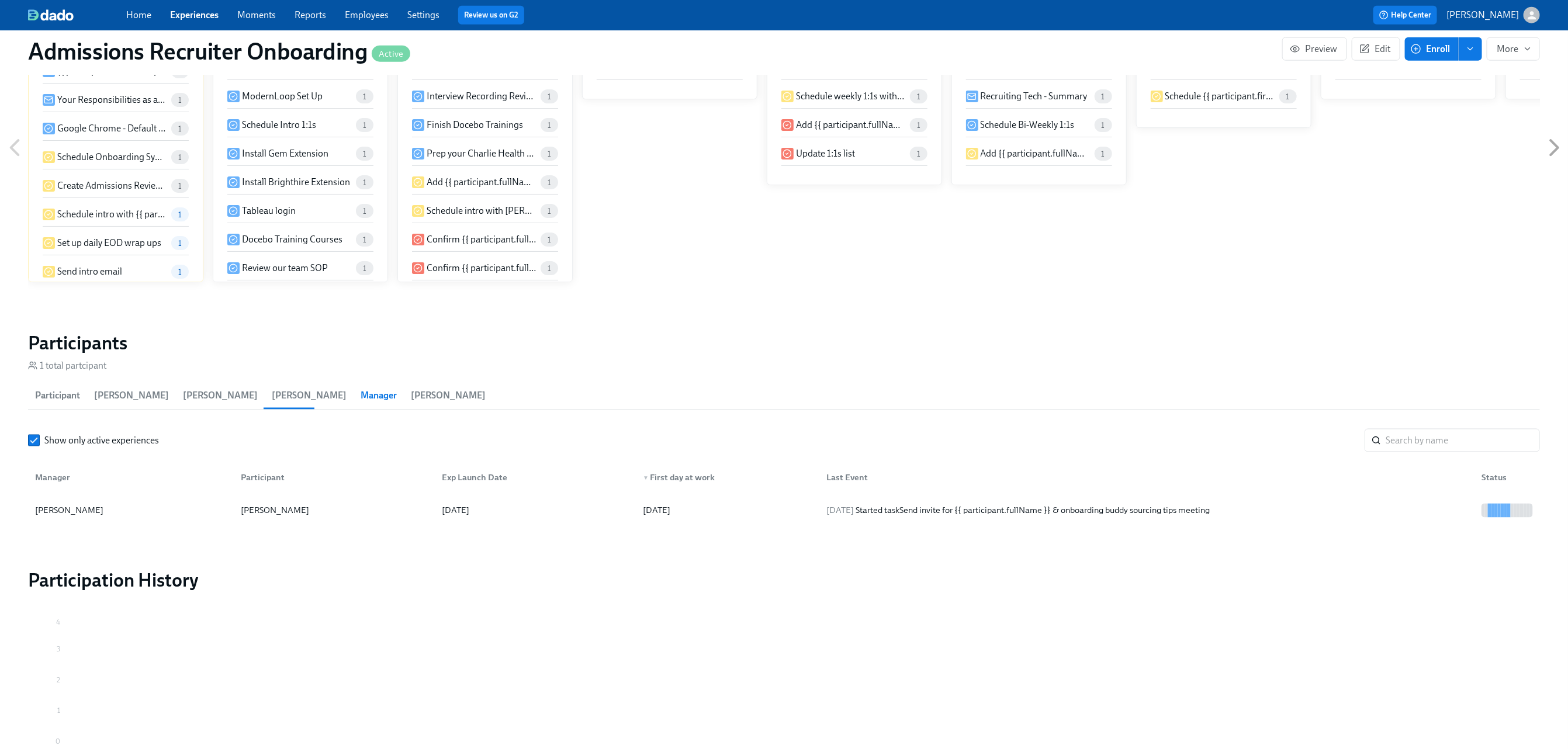
scroll to position [1107, 0]
click at [123, 402] on button "[PERSON_NAME]" at bounding box center [131, 393] width 89 height 28
click at [183, 395] on span "[PERSON_NAME]" at bounding box center [220, 393] width 75 height 17
click at [48, 393] on span "Participant" at bounding box center [57, 393] width 45 height 17
